Goal: Browse casually

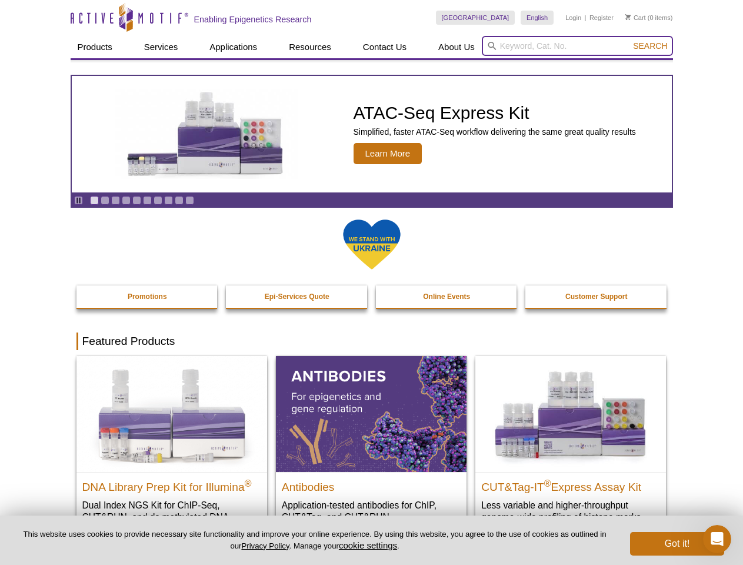
click at [577, 46] on input "search" at bounding box center [577, 46] width 191 height 20
click at [650, 46] on span "Search" at bounding box center [650, 45] width 34 height 9
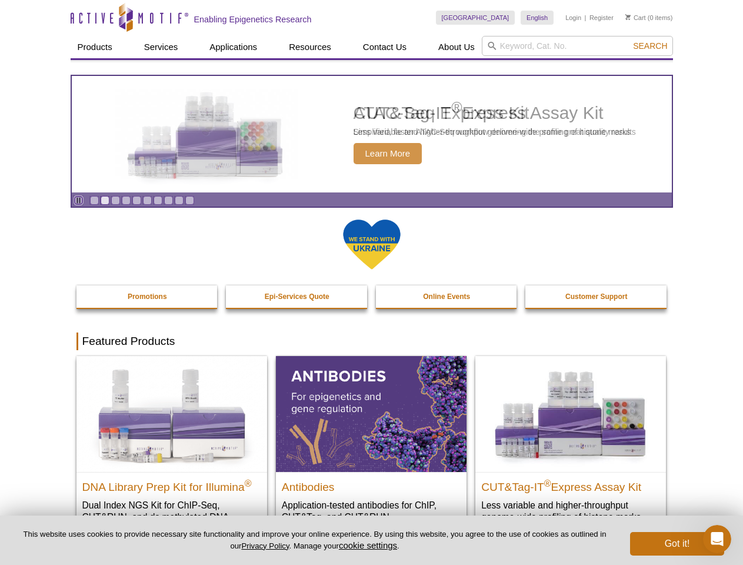
click at [78, 200] on icon "Pause" at bounding box center [79, 200] width 8 height 8
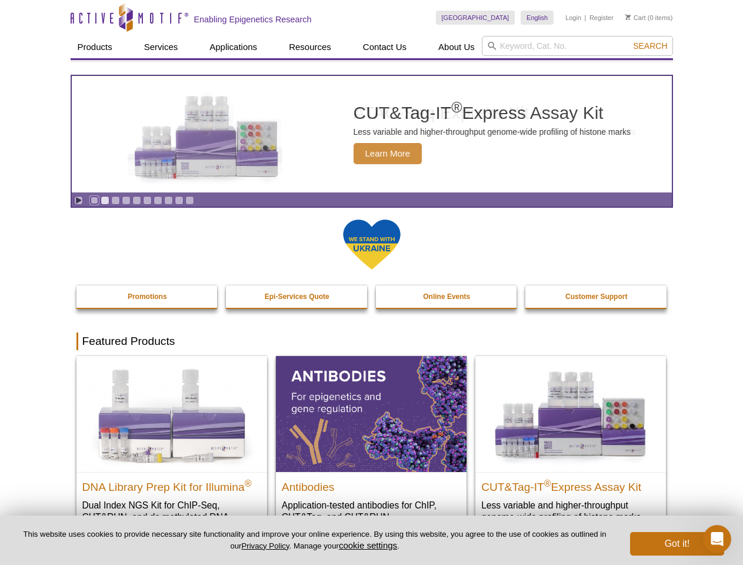
click at [94, 200] on link "Go to slide 1" at bounding box center [94, 200] width 9 height 9
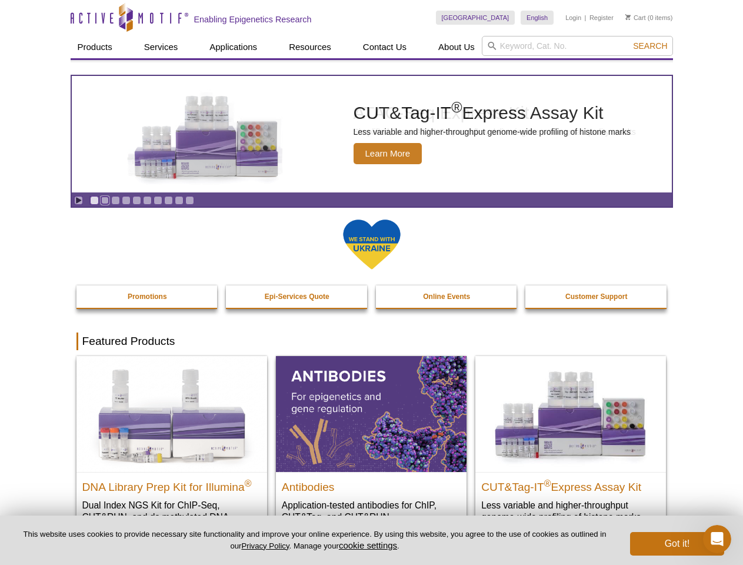
click at [105, 200] on link "Go to slide 2" at bounding box center [105, 200] width 9 height 9
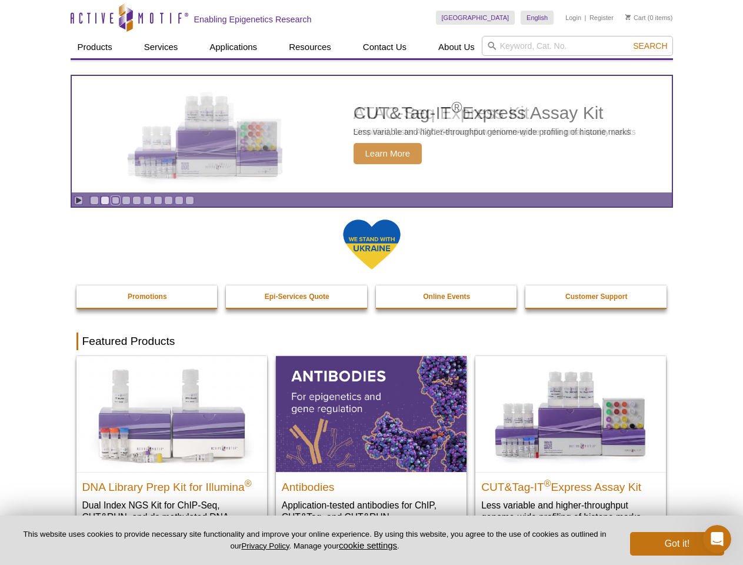
click at [115, 200] on link "Go to slide 3" at bounding box center [115, 200] width 9 height 9
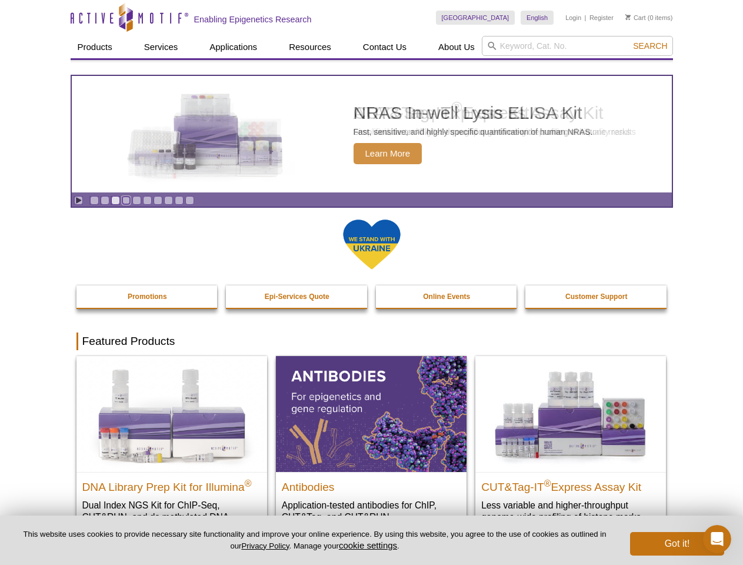
click at [126, 200] on link "Go to slide 4" at bounding box center [126, 200] width 9 height 9
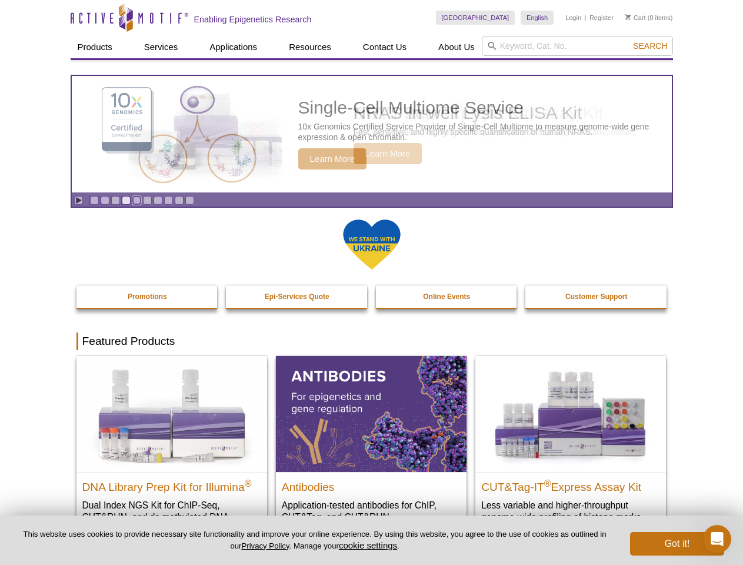
click at [136, 200] on link "Go to slide 5" at bounding box center [136, 200] width 9 height 9
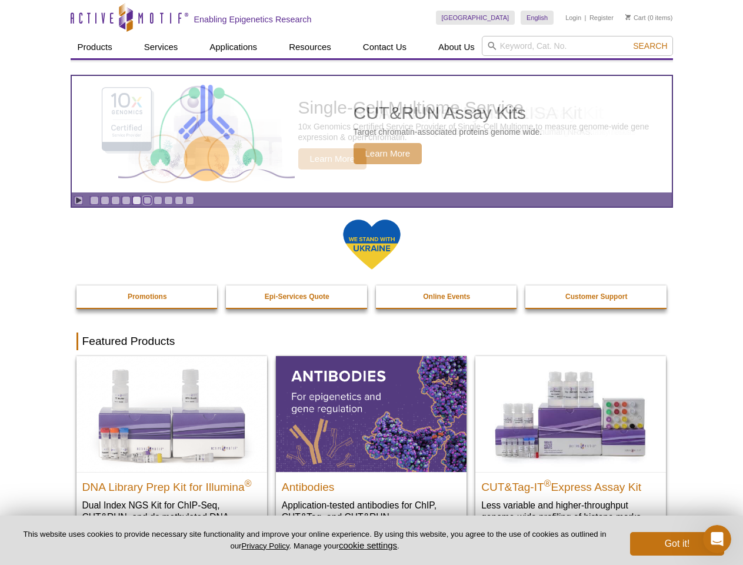
click at [147, 200] on link "Go to slide 6" at bounding box center [147, 200] width 9 height 9
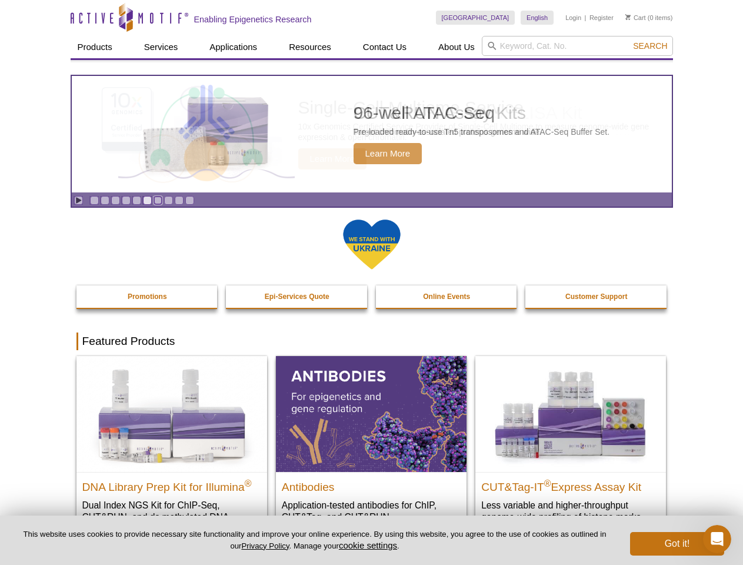
click at [158, 200] on link "Go to slide 7" at bounding box center [158, 200] width 9 height 9
